Goal: Task Accomplishment & Management: Use online tool/utility

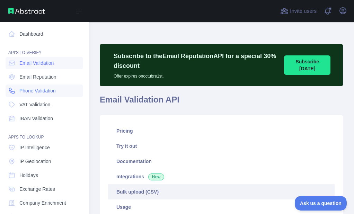
click at [39, 88] on span "Phone Validation" at bounding box center [37, 90] width 36 height 7
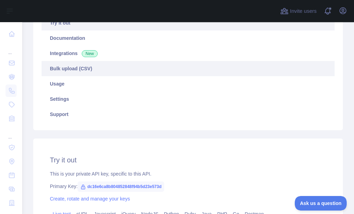
scroll to position [104, 0]
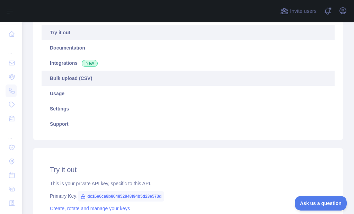
click at [86, 80] on link "Bulk upload (CSV)" at bounding box center [188, 78] width 293 height 15
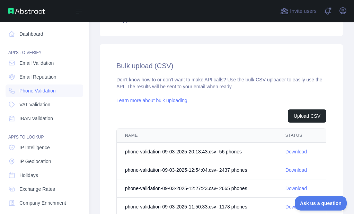
scroll to position [208, 0]
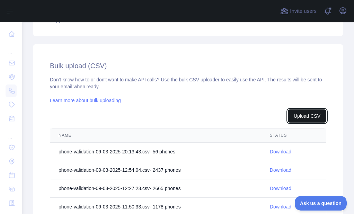
click at [299, 112] on button "Upload CSV" at bounding box center [307, 115] width 38 height 13
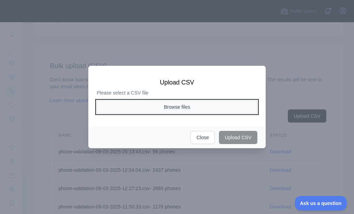
click at [183, 105] on button "Browse files" at bounding box center [177, 106] width 161 height 13
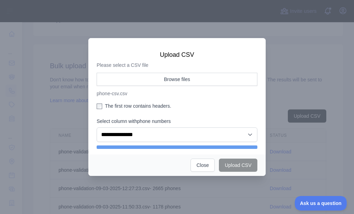
click at [111, 102] on aside "**********" at bounding box center [177, 107] width 161 height 69
click at [111, 106] on label "The first row contains headers." at bounding box center [177, 105] width 161 height 7
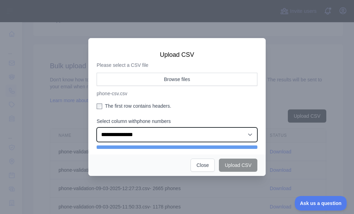
click at [132, 131] on select "**********" at bounding box center [177, 134] width 161 height 15
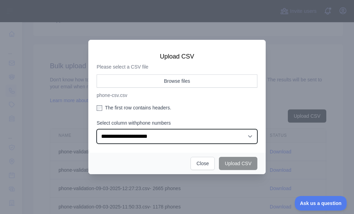
click at [97, 129] on select "**********" at bounding box center [177, 136] width 161 height 15
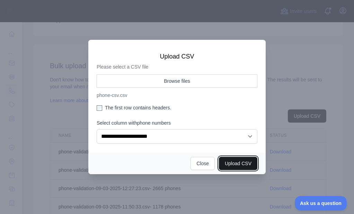
click at [248, 162] on button "Upload CSV" at bounding box center [238, 163] width 38 height 13
select select "**"
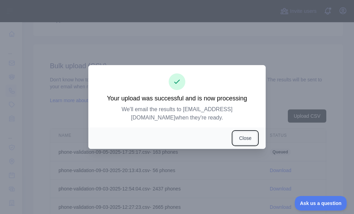
click at [237, 132] on button "Close" at bounding box center [245, 138] width 24 height 13
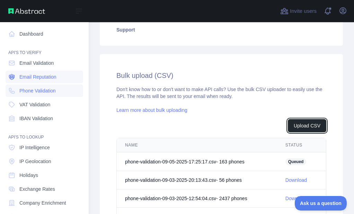
scroll to position [217, 0]
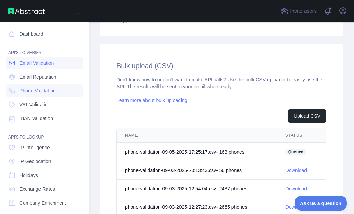
click at [20, 66] on span "Email Validation" at bounding box center [36, 63] width 34 height 7
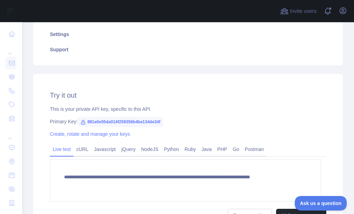
scroll to position [104, 0]
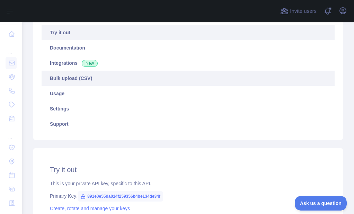
click at [89, 79] on link "Bulk upload (CSV)" at bounding box center [188, 78] width 293 height 15
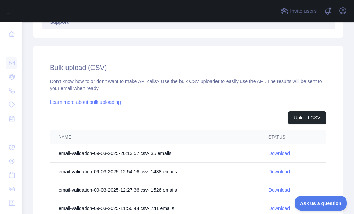
scroll to position [208, 0]
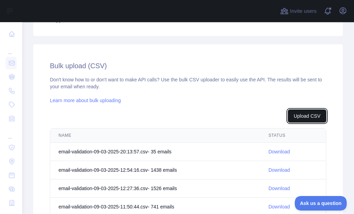
click at [296, 120] on button "Upload CSV" at bounding box center [307, 115] width 38 height 13
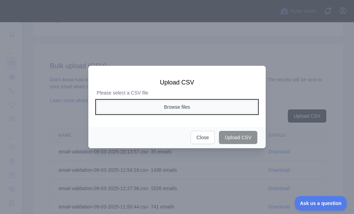
click at [201, 107] on button "Browse files" at bounding box center [177, 106] width 161 height 13
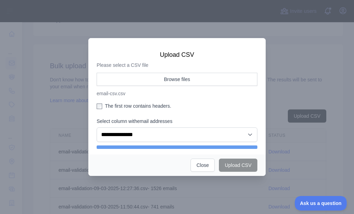
click at [111, 105] on label "The first row contains headers." at bounding box center [177, 105] width 161 height 7
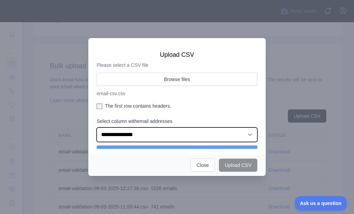
click at [118, 134] on select "**********" at bounding box center [177, 134] width 161 height 15
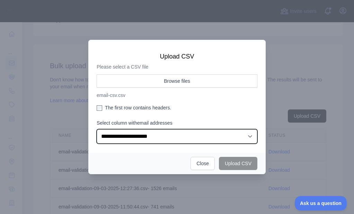
click at [97, 129] on select "**********" at bounding box center [177, 136] width 161 height 15
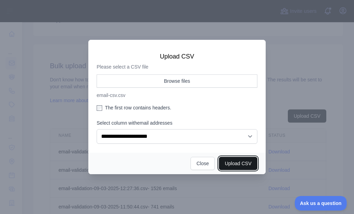
click at [246, 161] on button "Upload CSV" at bounding box center [238, 163] width 38 height 13
select select "**"
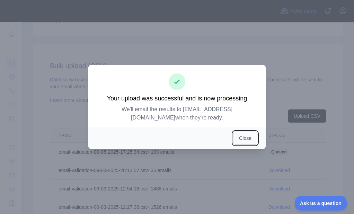
click at [243, 134] on button "Close" at bounding box center [245, 138] width 24 height 13
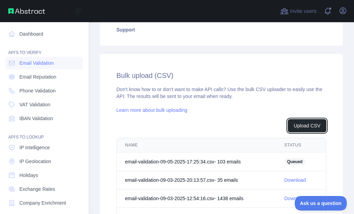
scroll to position [217, 0]
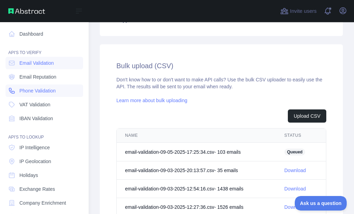
click at [17, 88] on link "Phone Validation" at bounding box center [45, 90] width 78 height 12
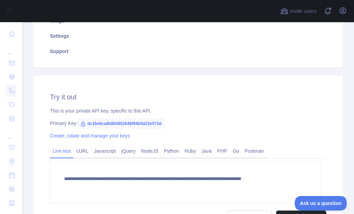
scroll to position [104, 0]
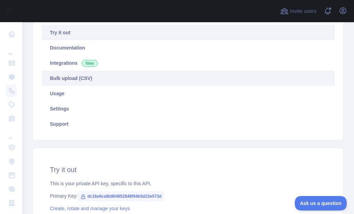
click at [90, 77] on link "Bulk upload (CSV)" at bounding box center [188, 78] width 293 height 15
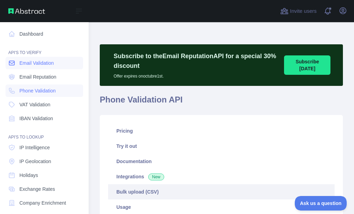
click at [23, 63] on span "Email Validation" at bounding box center [36, 63] width 34 height 7
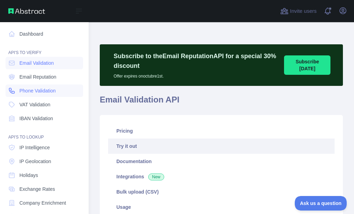
click at [27, 87] on span "Phone Validation" at bounding box center [37, 90] width 36 height 7
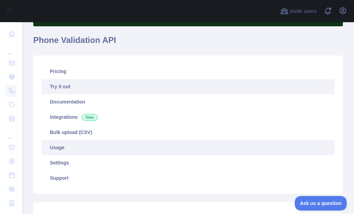
scroll to position [69, 0]
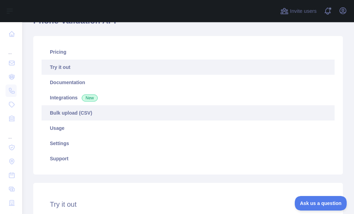
click at [65, 116] on link "Bulk upload (CSV)" at bounding box center [188, 112] width 293 height 15
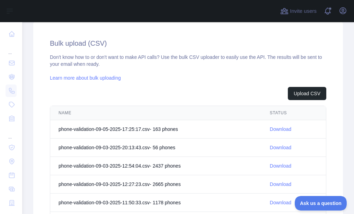
scroll to position [242, 0]
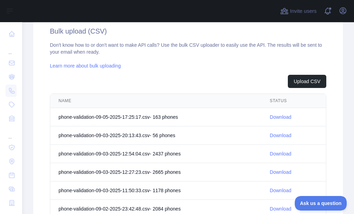
click at [275, 121] on td "Download" at bounding box center [293, 117] width 64 height 18
click at [276, 118] on link "Download" at bounding box center [280, 117] width 21 height 6
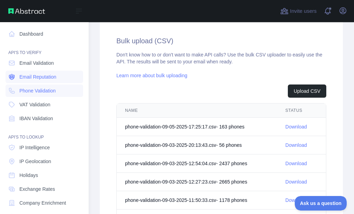
scroll to position [252, 0]
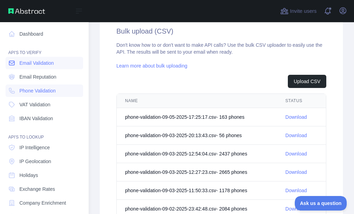
click at [17, 67] on link "Email Validation" at bounding box center [45, 63] width 78 height 12
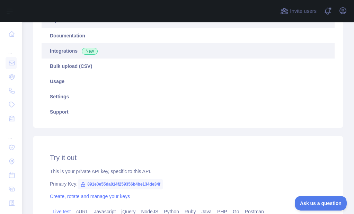
scroll to position [104, 0]
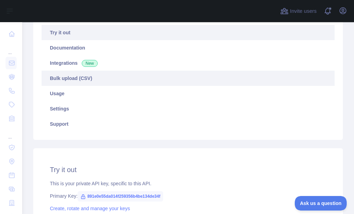
click at [68, 77] on link "Bulk upload (CSV)" at bounding box center [188, 78] width 293 height 15
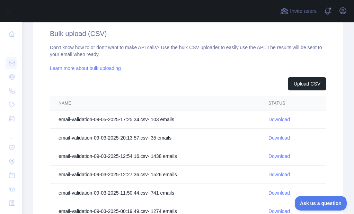
scroll to position [242, 0]
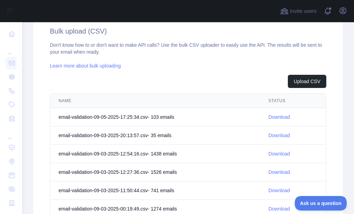
click at [268, 115] on link "Download" at bounding box center [278, 117] width 21 height 6
